Goal: Book appointment/travel/reservation

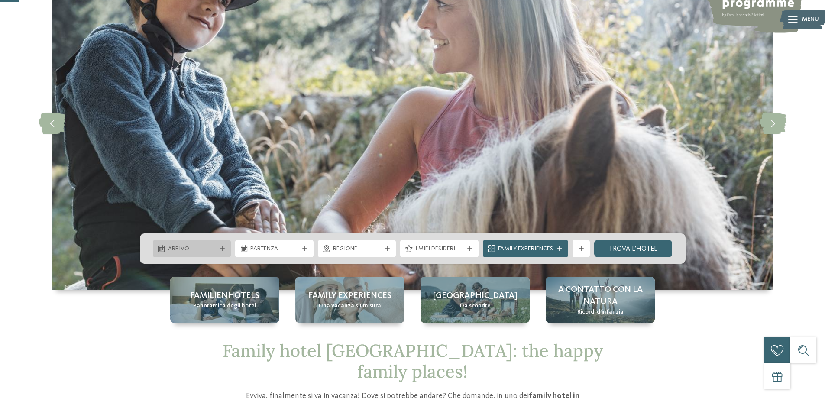
click at [204, 247] on span "Arrivo" at bounding box center [192, 249] width 48 height 9
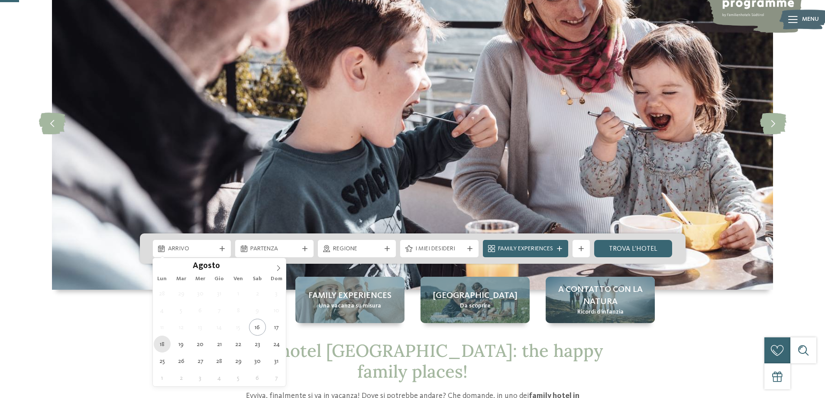
type div "18.08.2025"
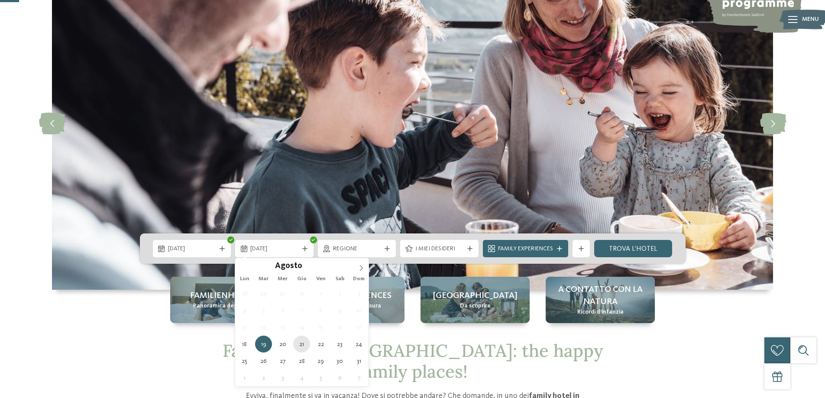
type div "21.08.2025"
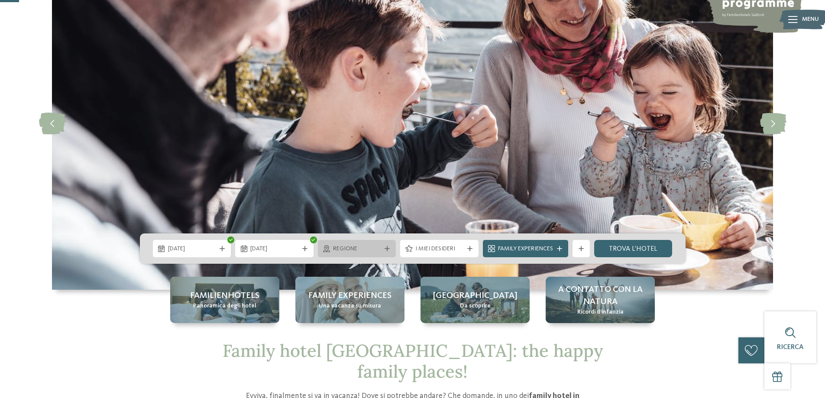
click at [360, 247] on span "Regione" at bounding box center [357, 249] width 48 height 9
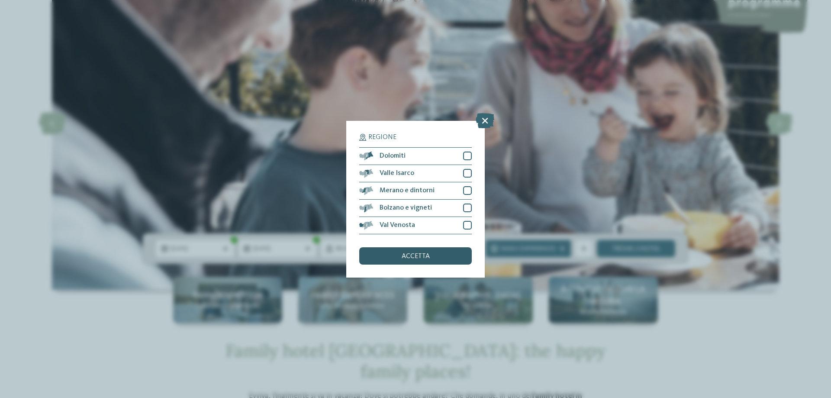
click at [404, 258] on span "accetta" at bounding box center [416, 256] width 28 height 7
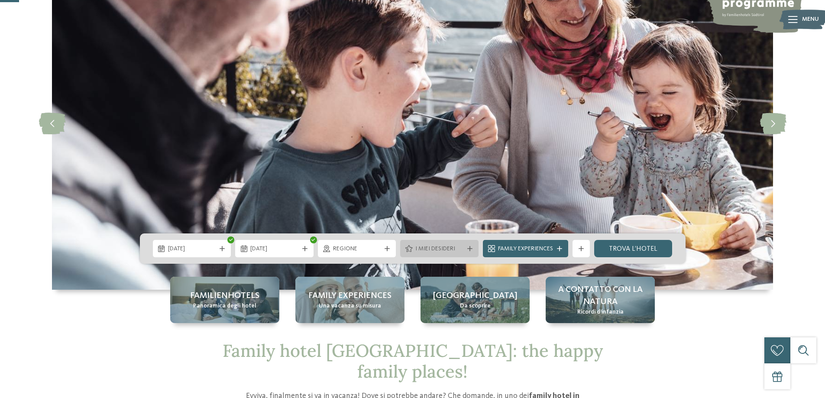
click at [431, 252] on span "I miei desideri" at bounding box center [439, 249] width 48 height 9
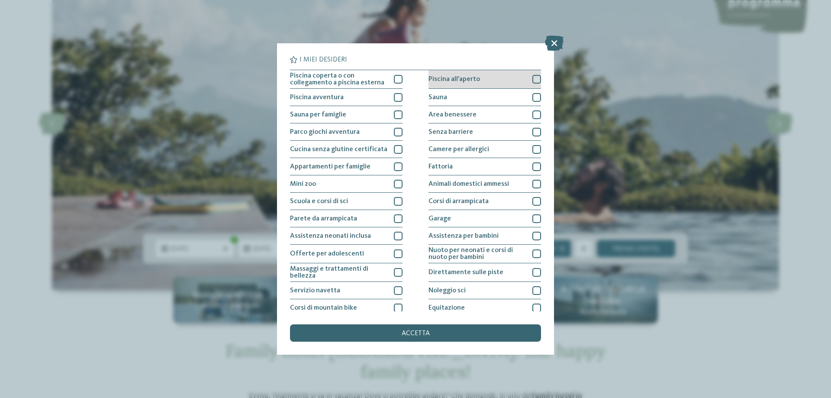
click at [533, 80] on div at bounding box center [537, 79] width 9 height 9
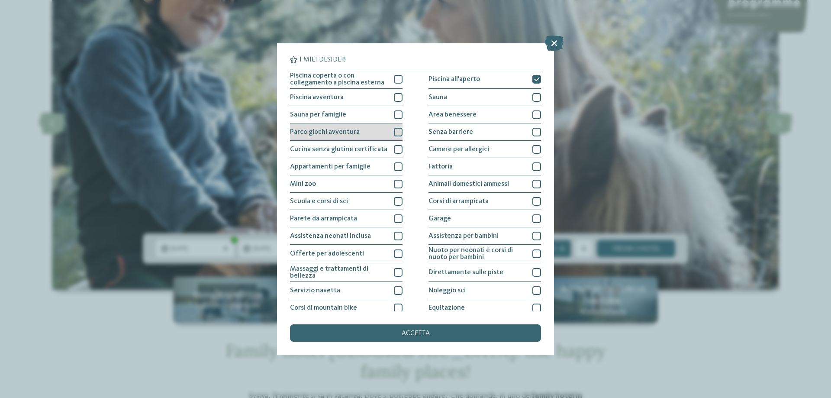
click at [395, 131] on div at bounding box center [398, 132] width 9 height 9
click at [417, 333] on span "accetta" at bounding box center [416, 333] width 28 height 7
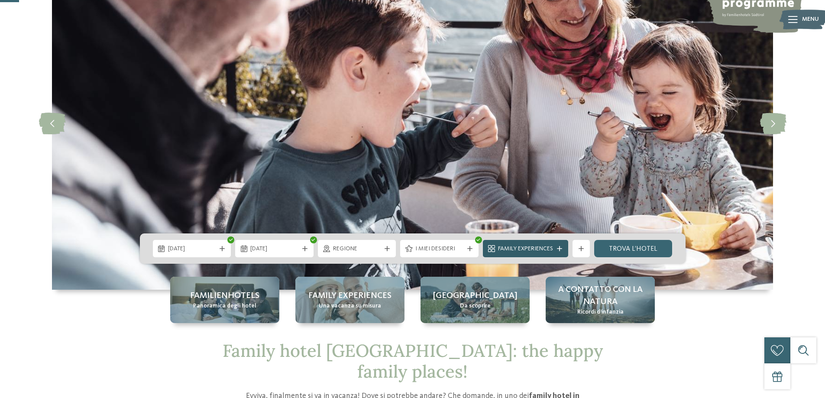
click at [560, 246] on div "Family Experiences" at bounding box center [525, 248] width 85 height 17
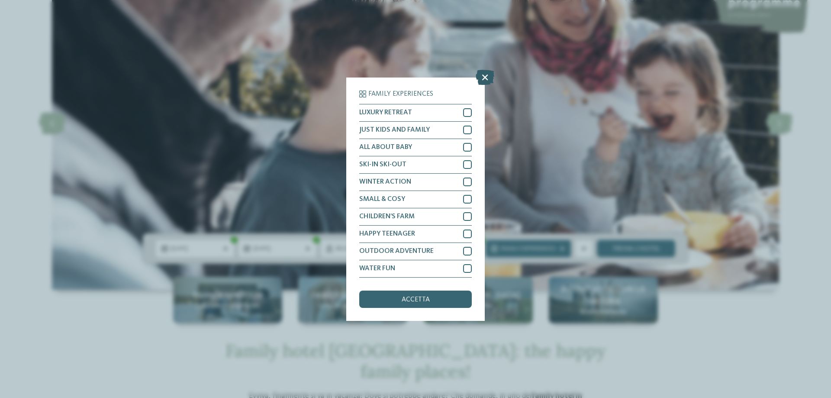
click at [481, 78] on icon at bounding box center [485, 76] width 19 height 15
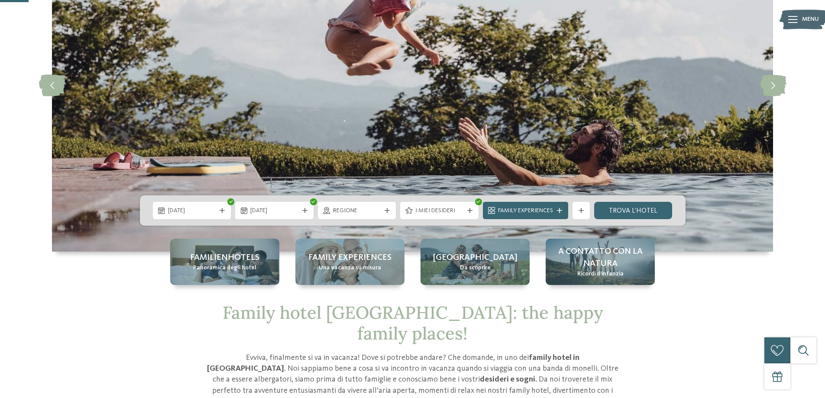
scroll to position [130, 0]
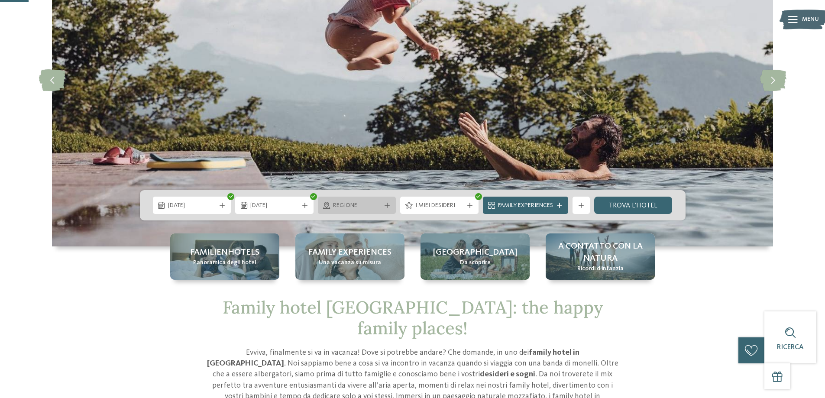
click at [360, 212] on div "Regione" at bounding box center [357, 205] width 78 height 17
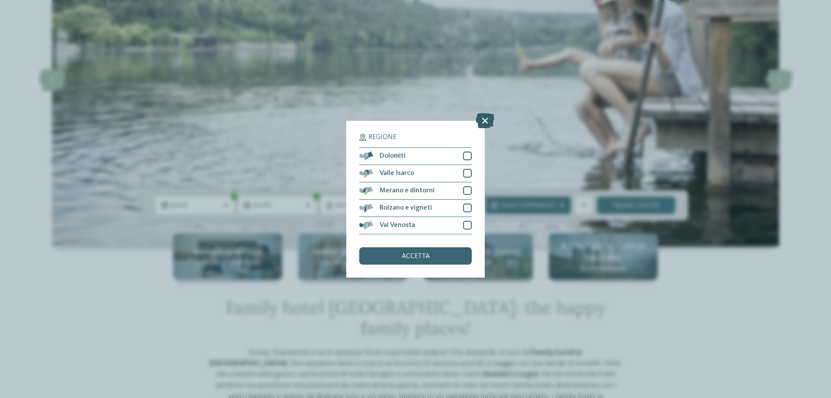
click at [483, 121] on icon at bounding box center [485, 120] width 19 height 15
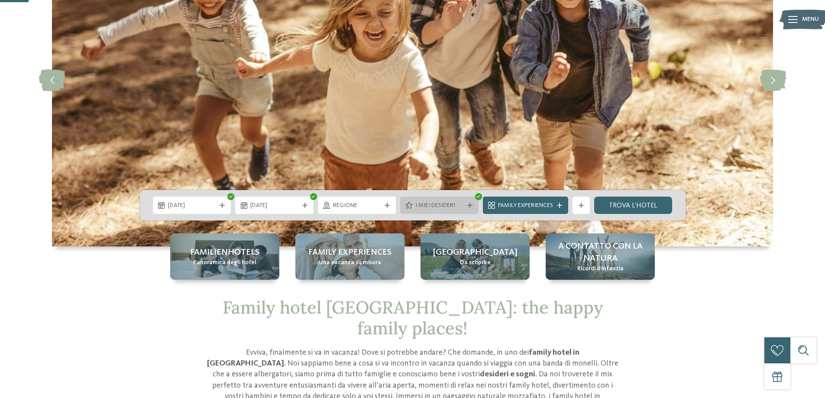
click at [429, 204] on span "I miei desideri" at bounding box center [439, 205] width 48 height 9
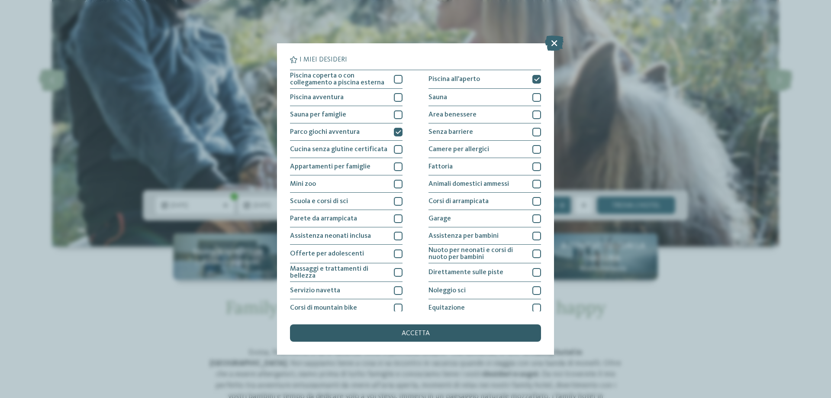
click at [415, 330] on div "accetta" at bounding box center [415, 332] width 251 height 17
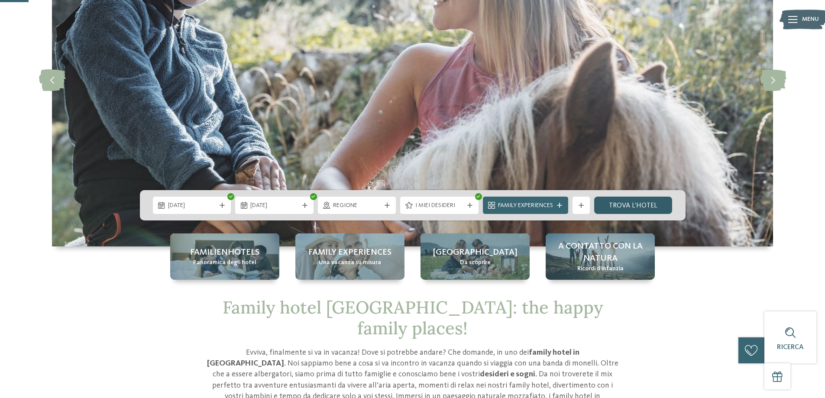
click at [627, 204] on link "trova l’hotel" at bounding box center [633, 205] width 78 height 17
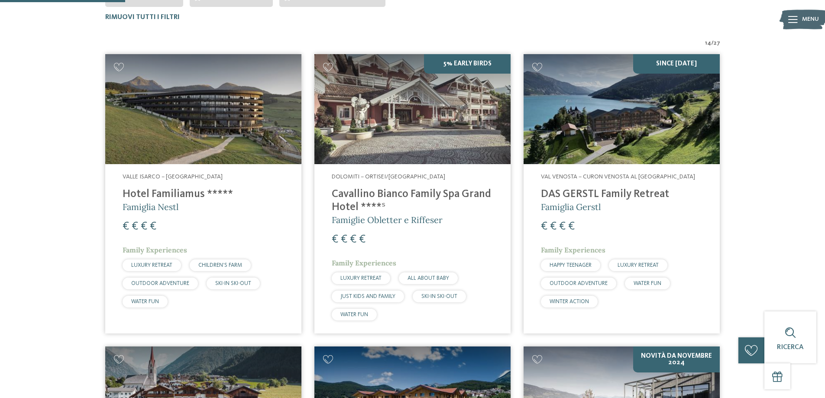
click at [392, 196] on h4 "Cavallino Bianco Family Spa Grand Hotel ****ˢ" at bounding box center [413, 201] width 162 height 26
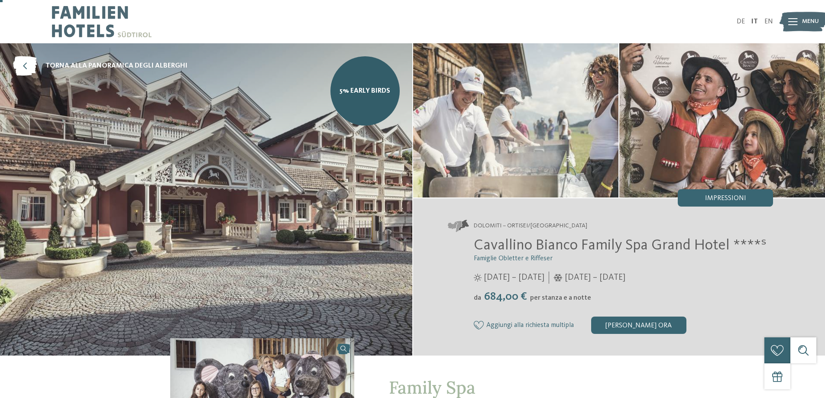
scroll to position [43, 0]
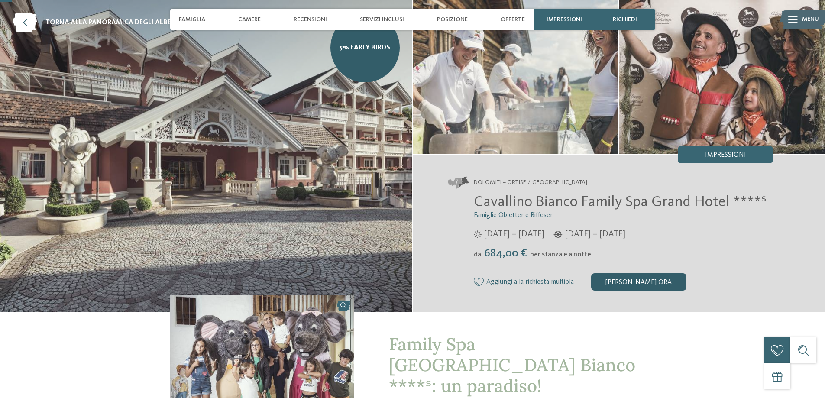
click at [643, 286] on div "[PERSON_NAME] ora" at bounding box center [638, 281] width 95 height 17
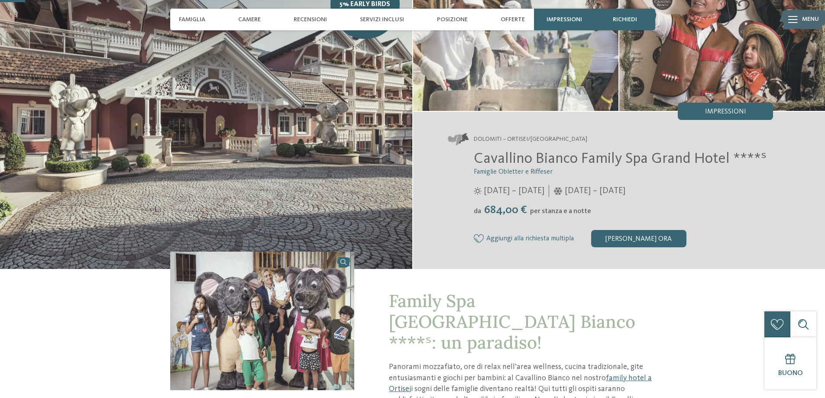
scroll to position [217, 0]
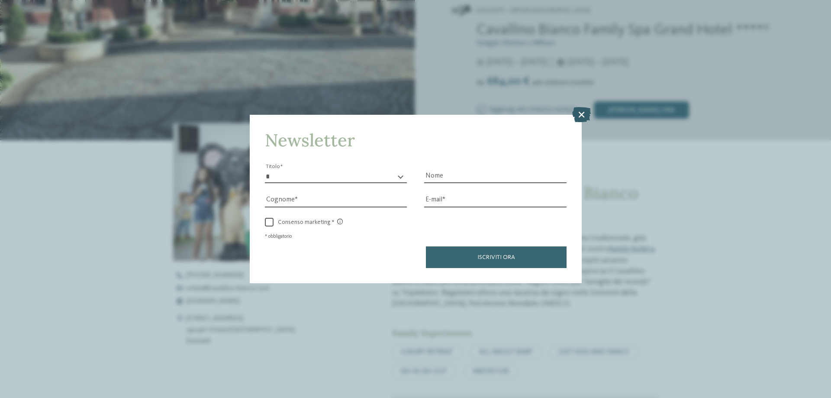
click at [581, 118] on icon at bounding box center [581, 114] width 19 height 15
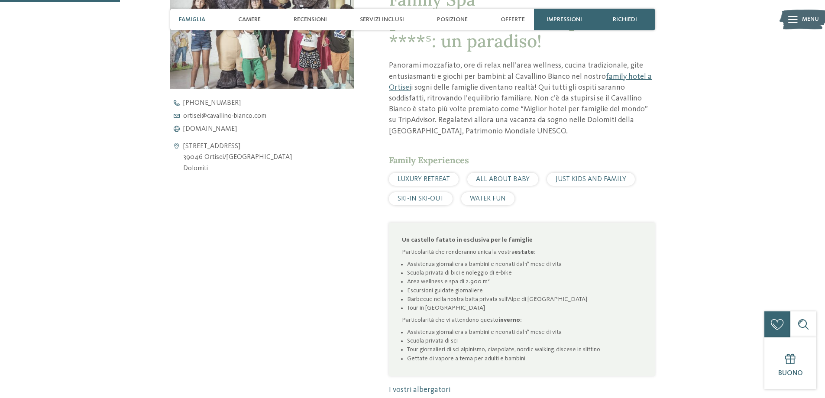
scroll to position [346, 0]
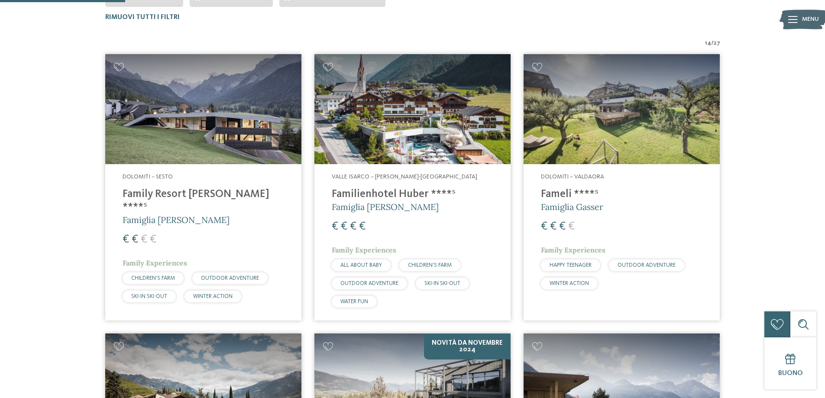
click at [372, 195] on h4 "Familienhotel Huber ****ˢ" at bounding box center [413, 194] width 162 height 13
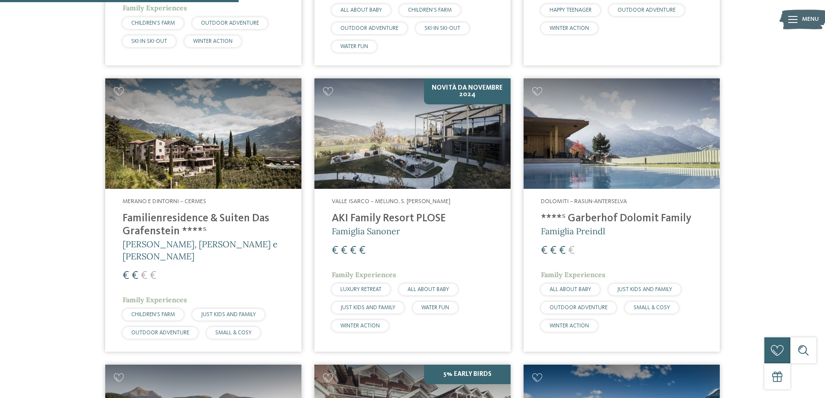
scroll to position [544, 0]
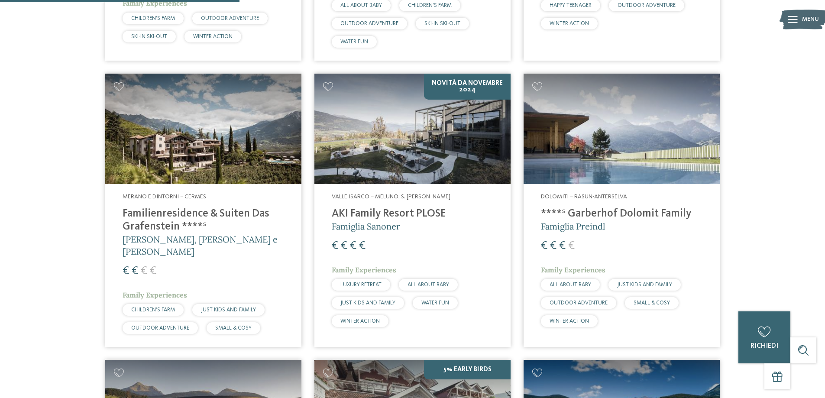
click at [174, 213] on h4 "Familienresidence & Suiten Das Grafenstein ****ˢ" at bounding box center [204, 220] width 162 height 26
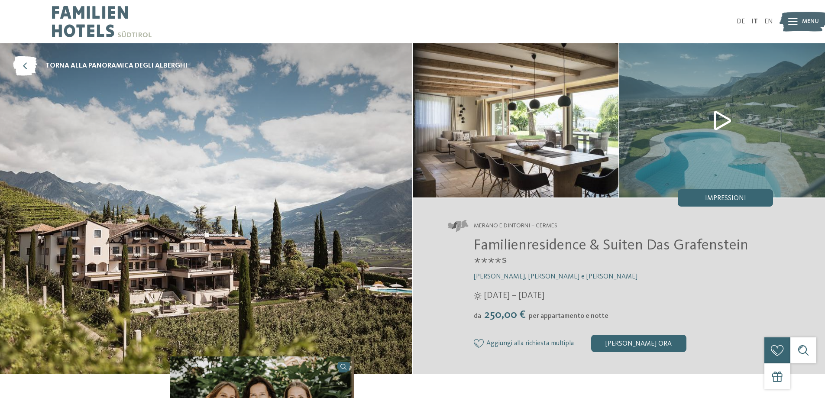
click at [723, 122] on img at bounding box center [722, 120] width 206 height 154
